Goal: Task Accomplishment & Management: Complete application form

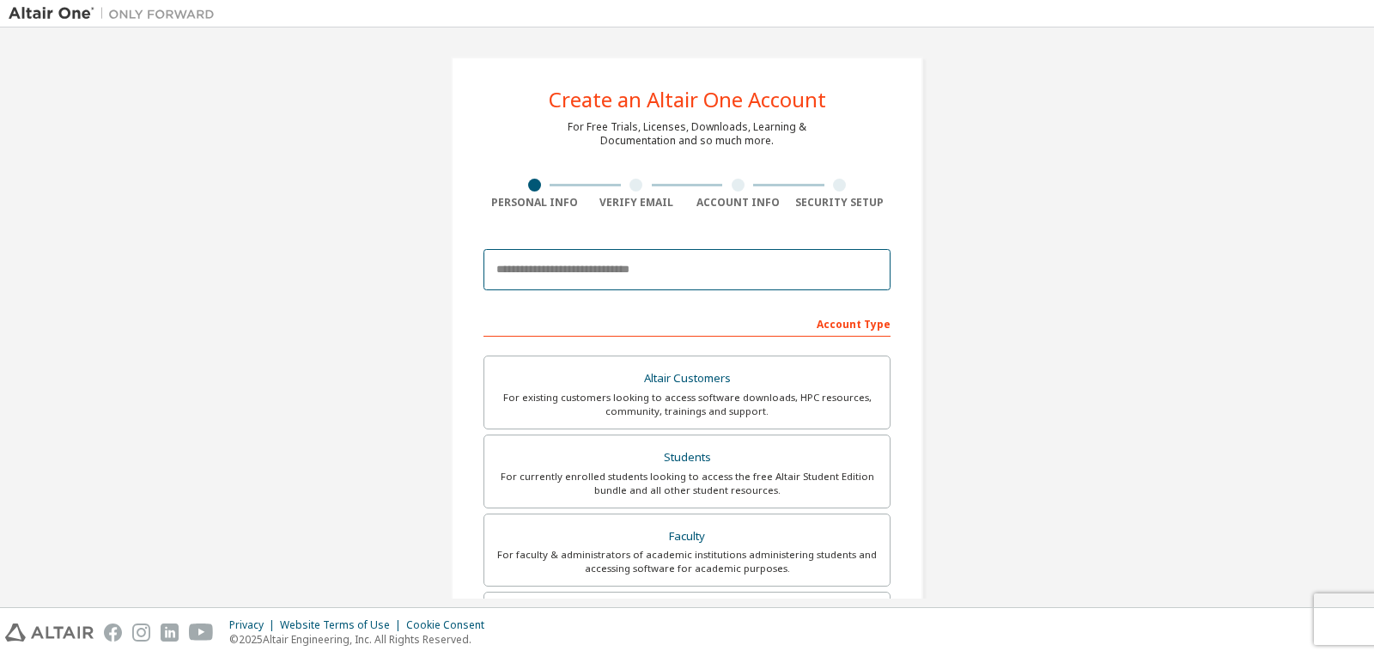
click at [649, 275] on input "email" at bounding box center [687, 269] width 407 height 41
type input "**********"
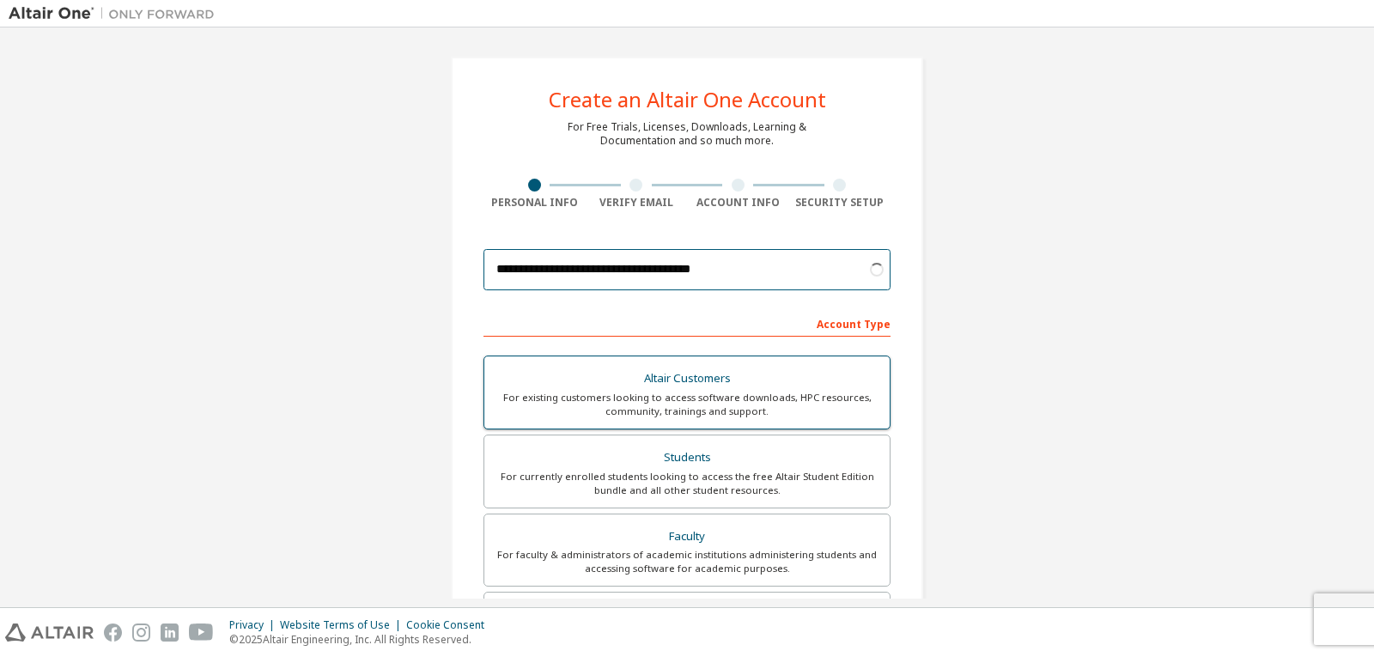
scroll to position [86, 0]
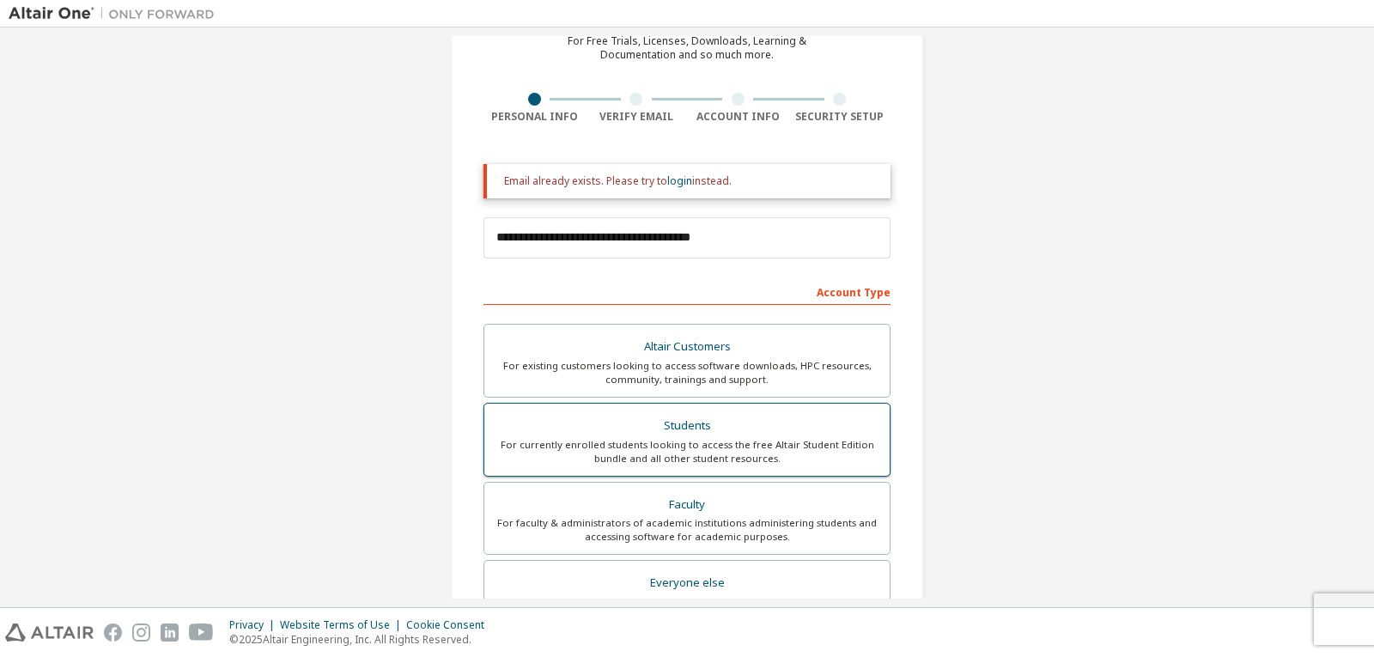
click at [710, 434] on div "Students" at bounding box center [687, 426] width 385 height 24
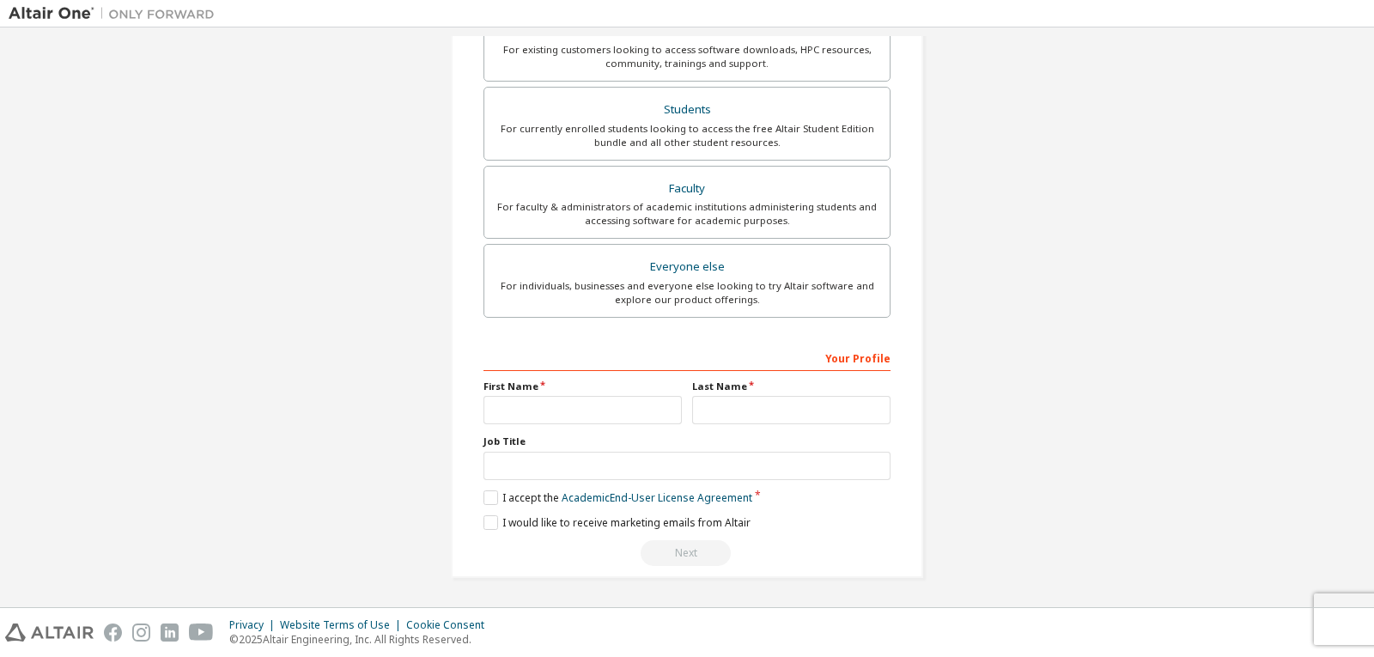
scroll to position [0, 0]
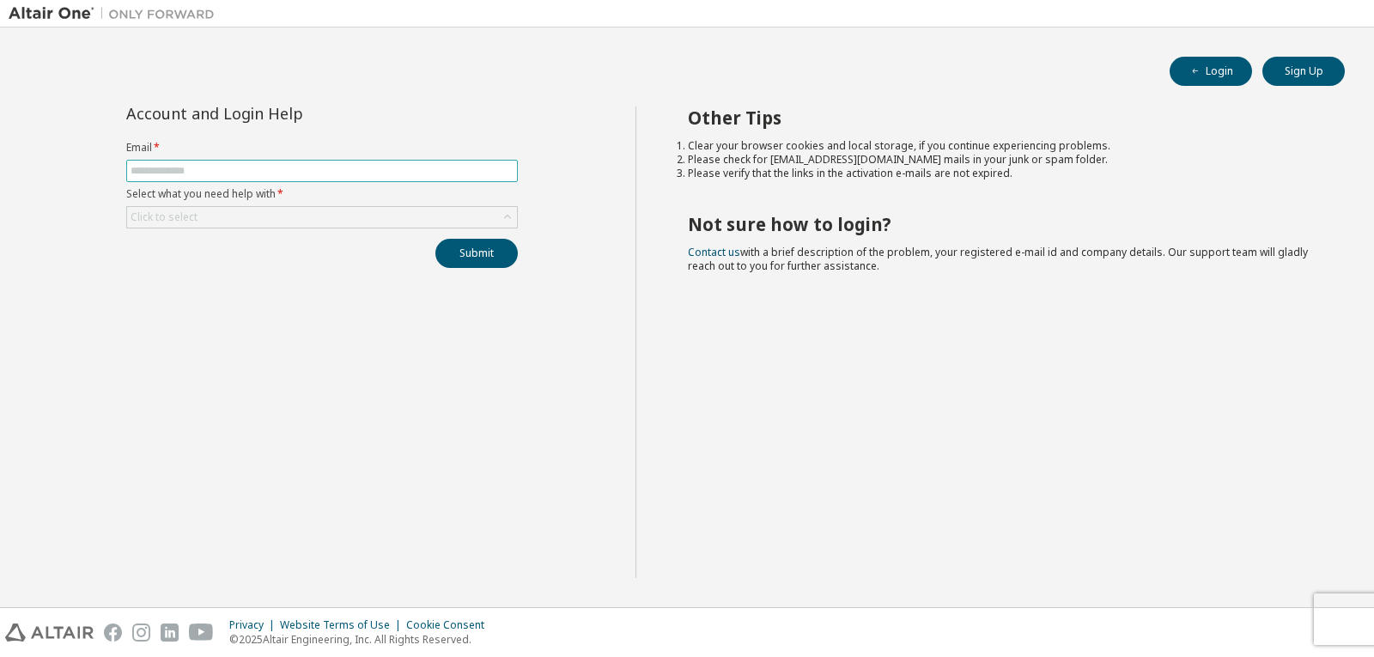
click at [186, 174] on input "text" at bounding box center [322, 171] width 383 height 14
type input "**********"
click at [229, 218] on div "Click to select" at bounding box center [322, 217] width 390 height 21
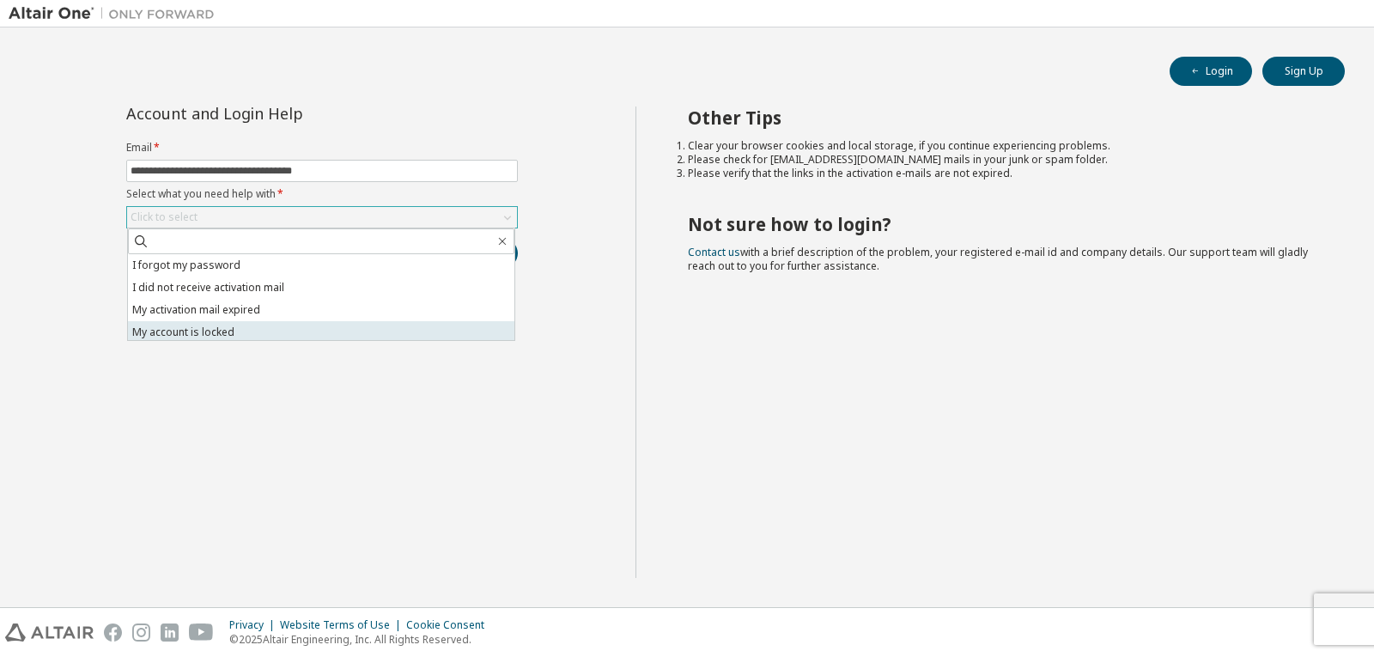
scroll to position [48, 0]
click at [215, 330] on li "I don't know but can't login" at bounding box center [321, 329] width 387 height 22
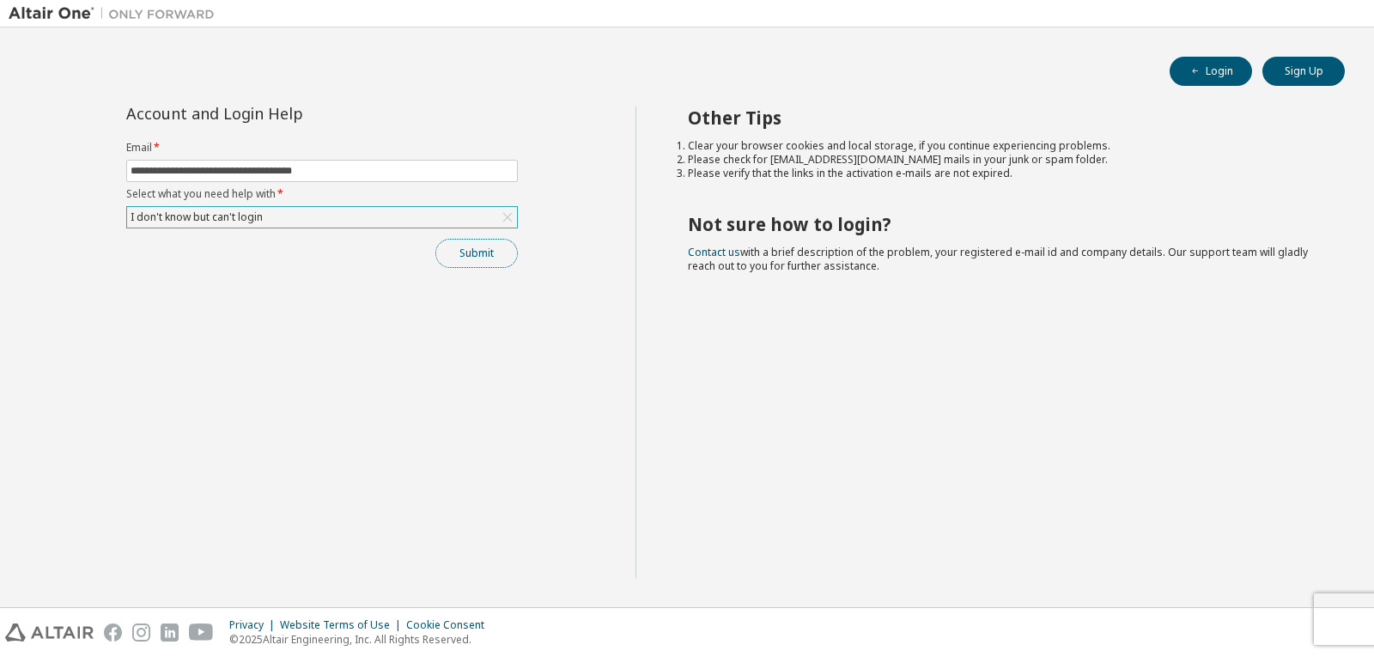
click at [460, 248] on button "Submit" at bounding box center [477, 253] width 82 height 29
click at [1325, 78] on button "Sign Up" at bounding box center [1304, 71] width 82 height 29
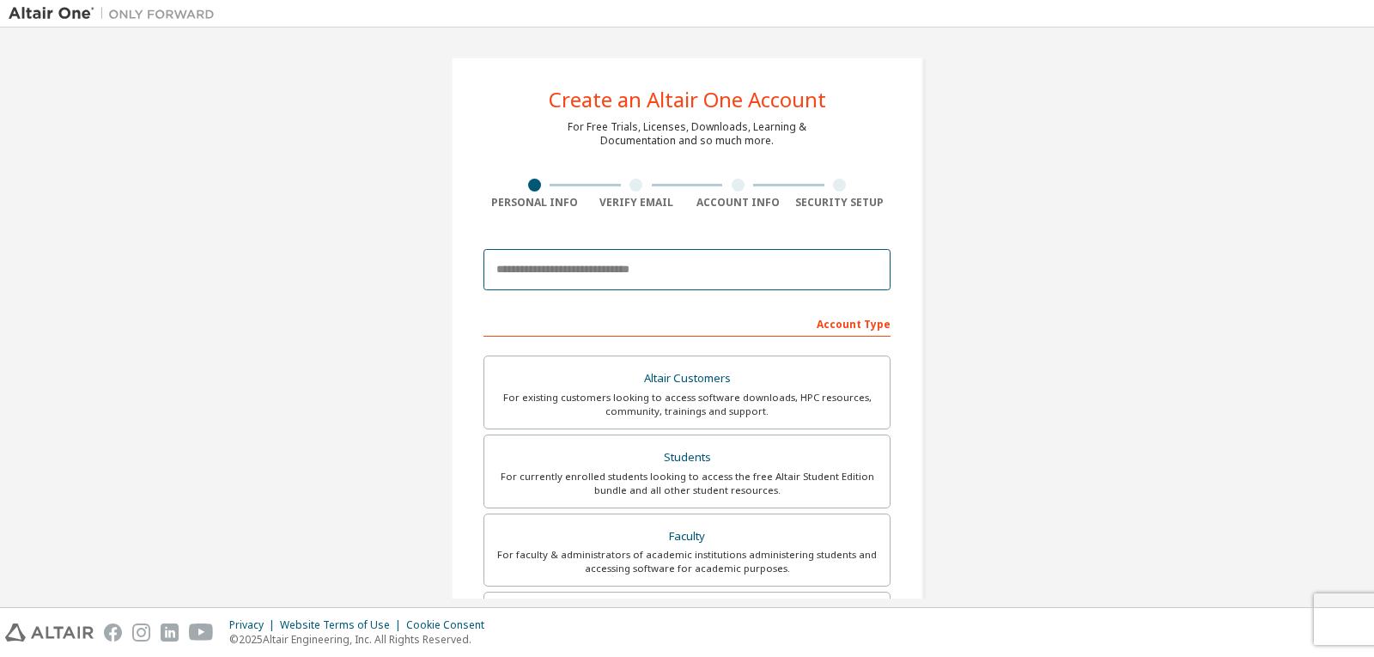
click at [549, 275] on input "email" at bounding box center [687, 269] width 407 height 41
type input "**********"
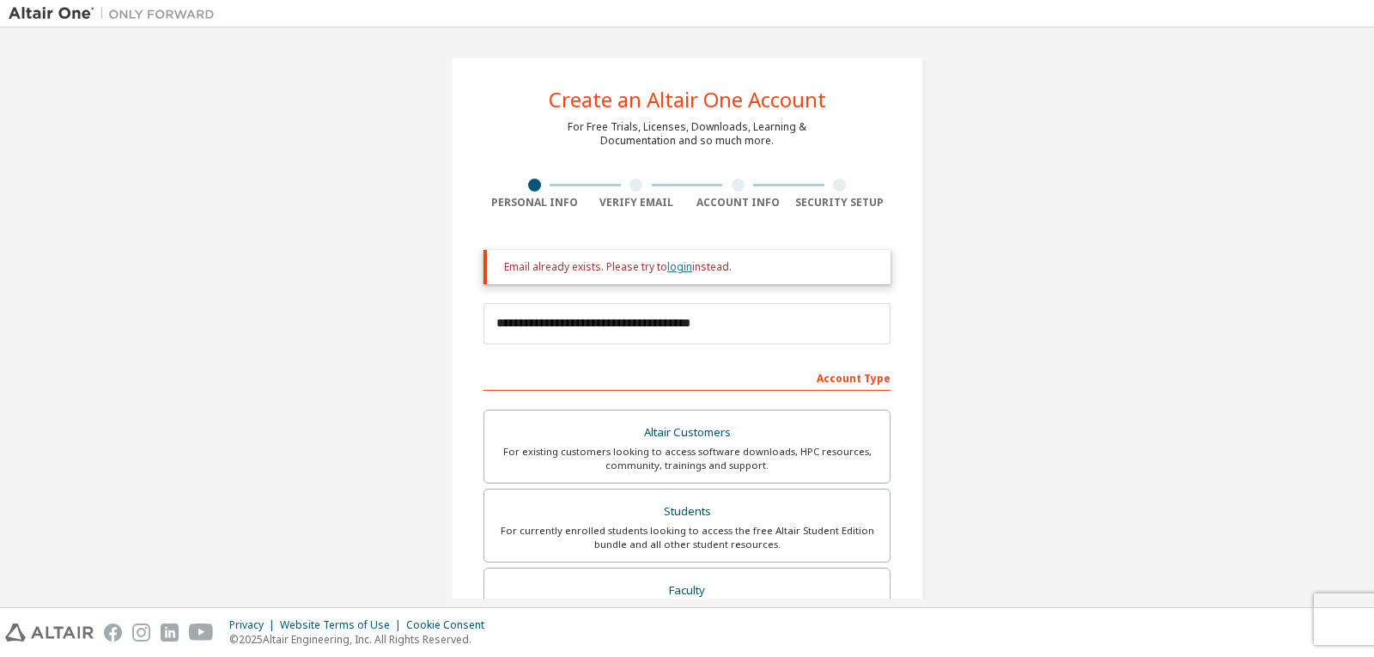
click at [679, 265] on link "login" at bounding box center [679, 266] width 25 height 15
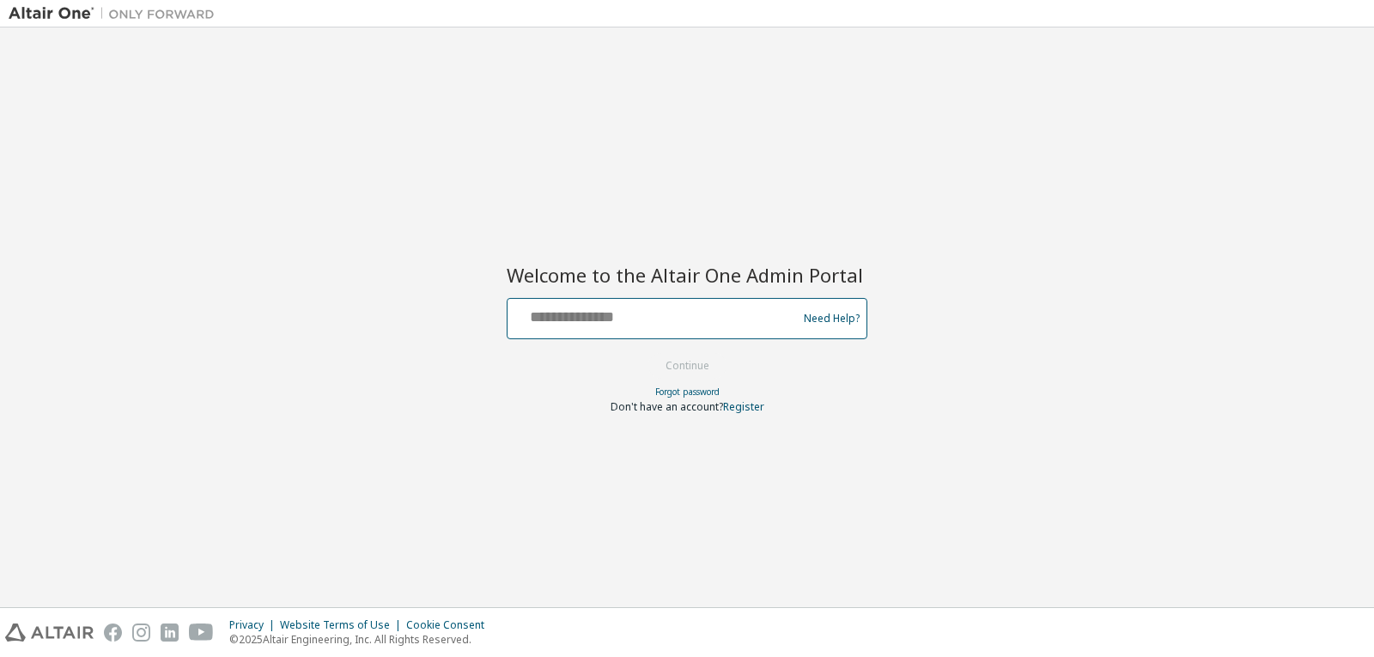
click at [588, 309] on input "text" at bounding box center [655, 314] width 281 height 25
